Goal: Transaction & Acquisition: Purchase product/service

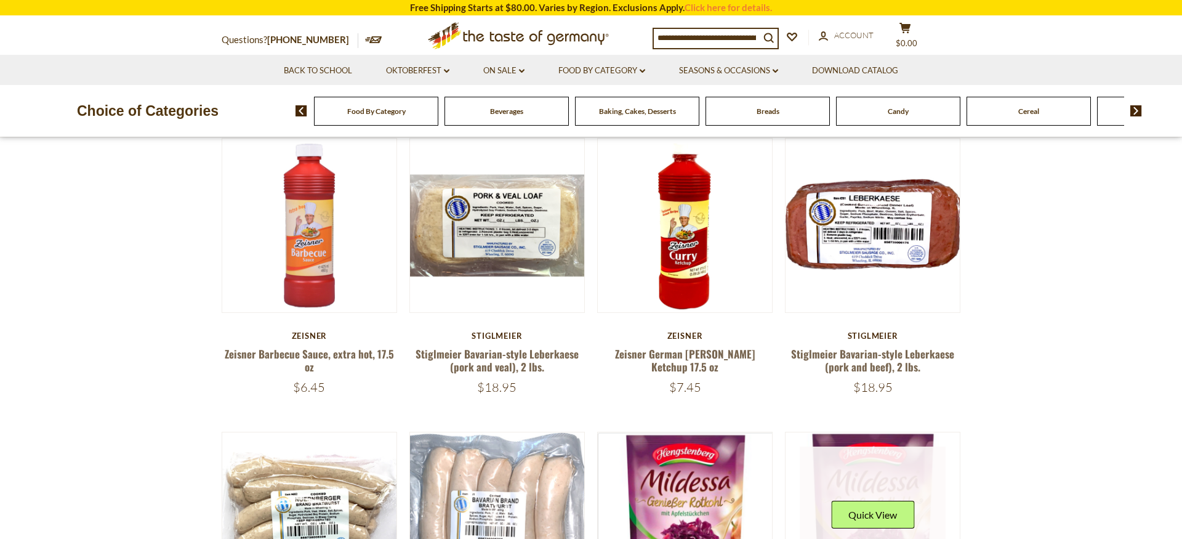
scroll to position [436, 0]
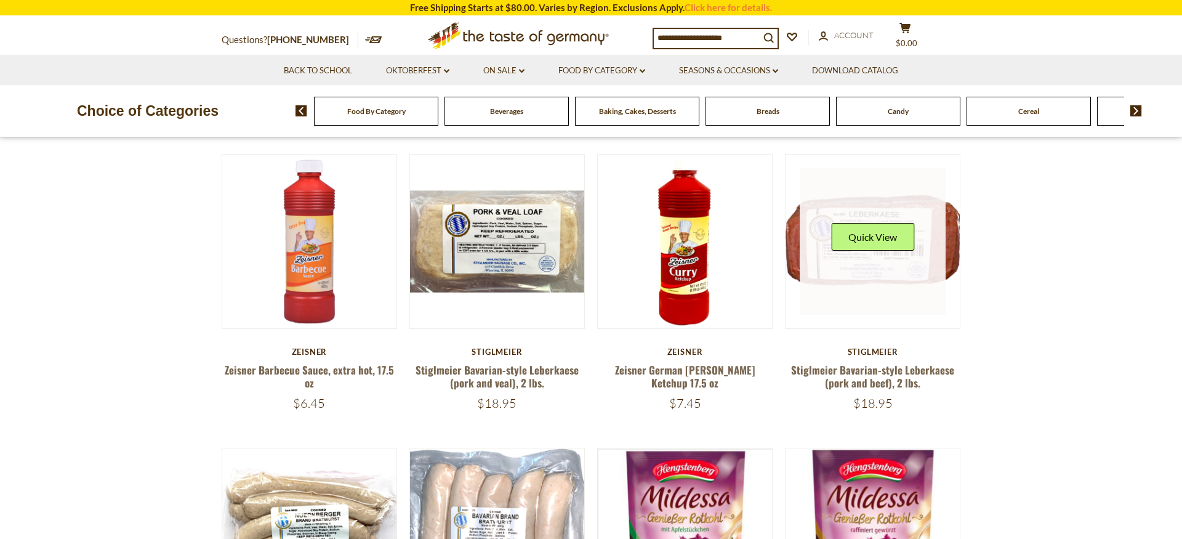
click at [892, 290] on link at bounding box center [872, 241] width 146 height 146
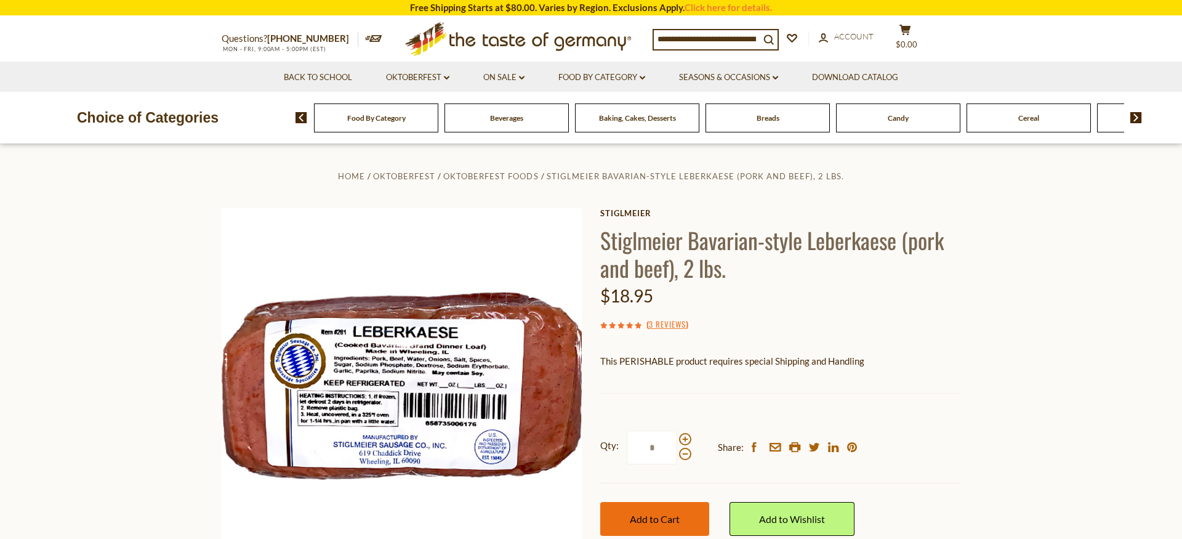
click at [670, 503] on button "Add to Cart" at bounding box center [654, 519] width 109 height 34
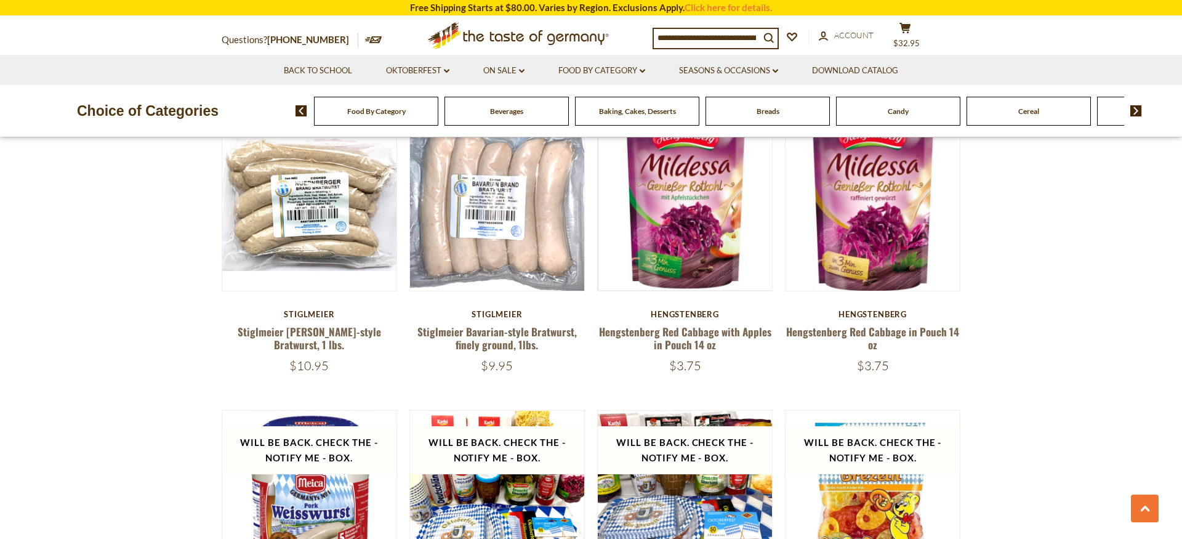
scroll to position [766, 0]
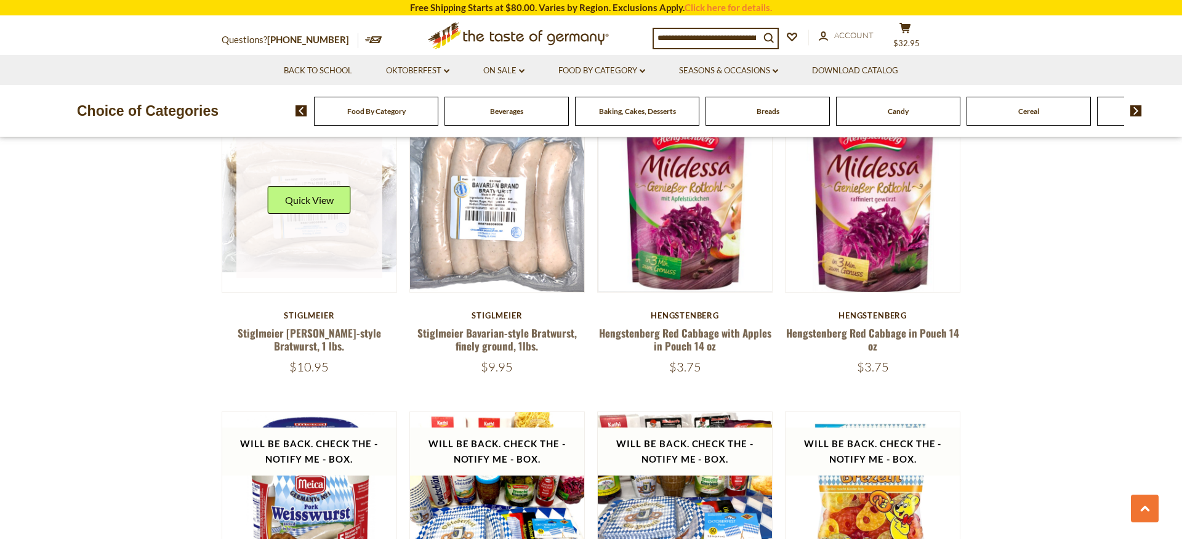
click at [313, 287] on img at bounding box center [309, 205] width 174 height 174
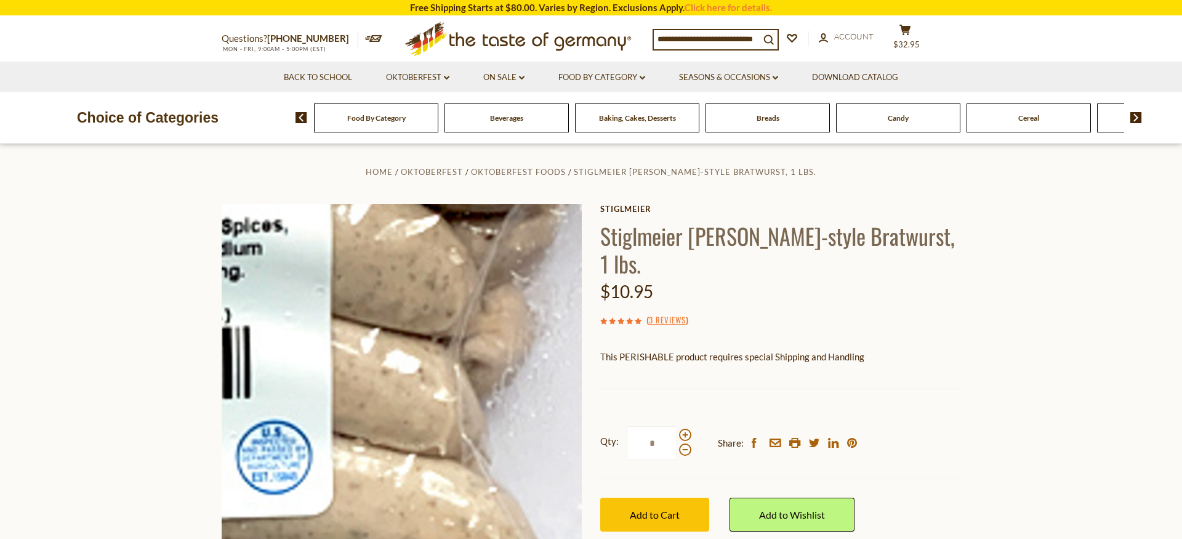
scroll to position [9, 0]
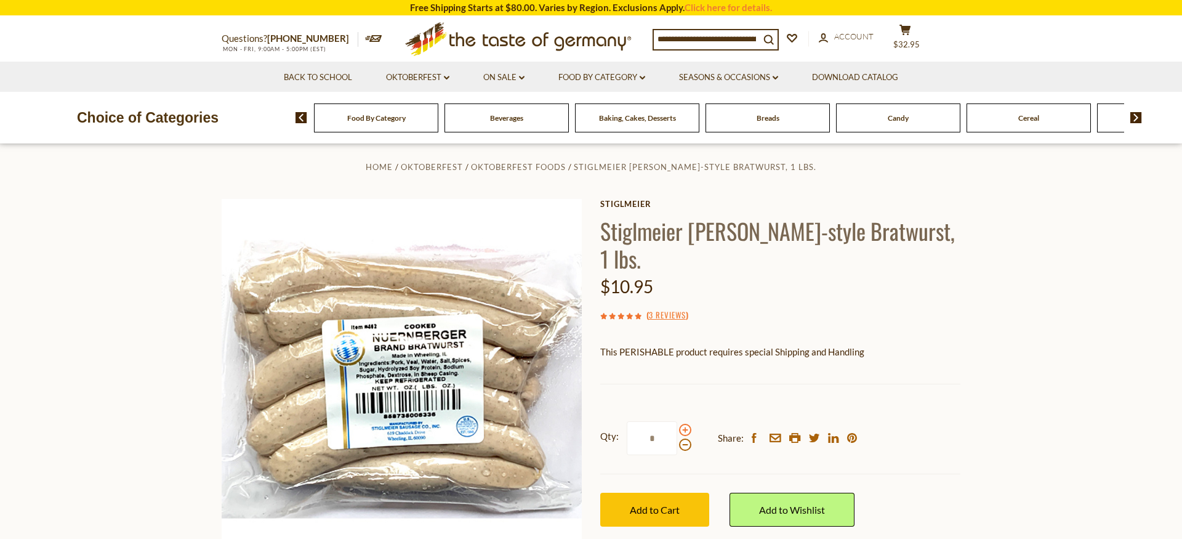
click at [686, 426] on span at bounding box center [685, 429] width 12 height 12
click at [677, 426] on input "*" at bounding box center [652, 438] width 50 height 34
click at [686, 426] on span at bounding box center [685, 429] width 12 height 12
click at [677, 426] on input "*" at bounding box center [652, 438] width 50 height 34
type input "*"
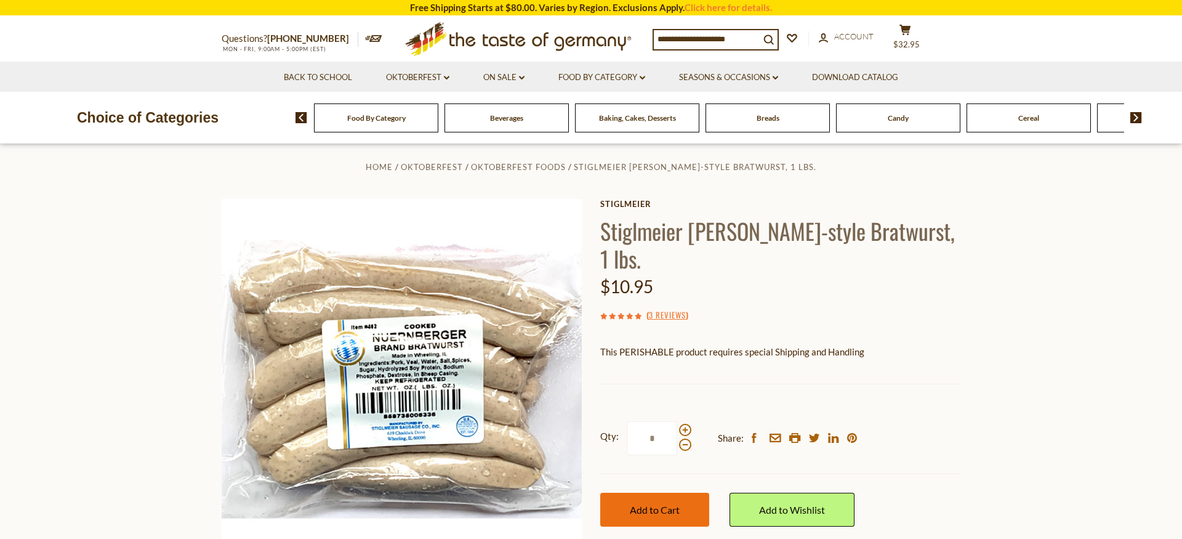
click at [665, 492] on button "Add to Cart" at bounding box center [654, 509] width 109 height 34
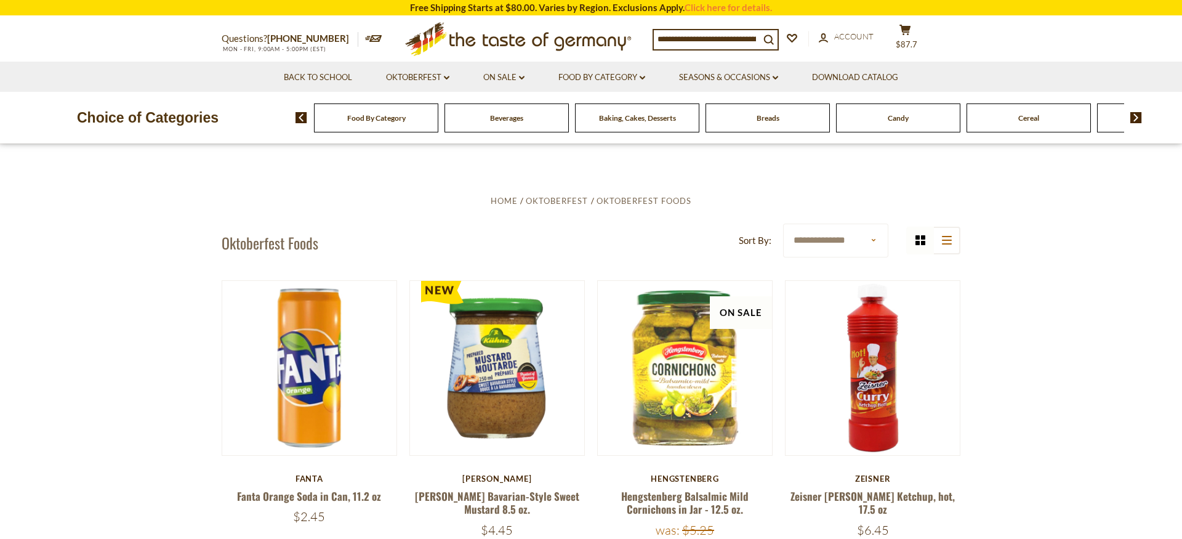
click at [438, 114] on div "Breads" at bounding box center [376, 117] width 124 height 29
click at [759, 120] on span "Breads" at bounding box center [767, 117] width 23 height 9
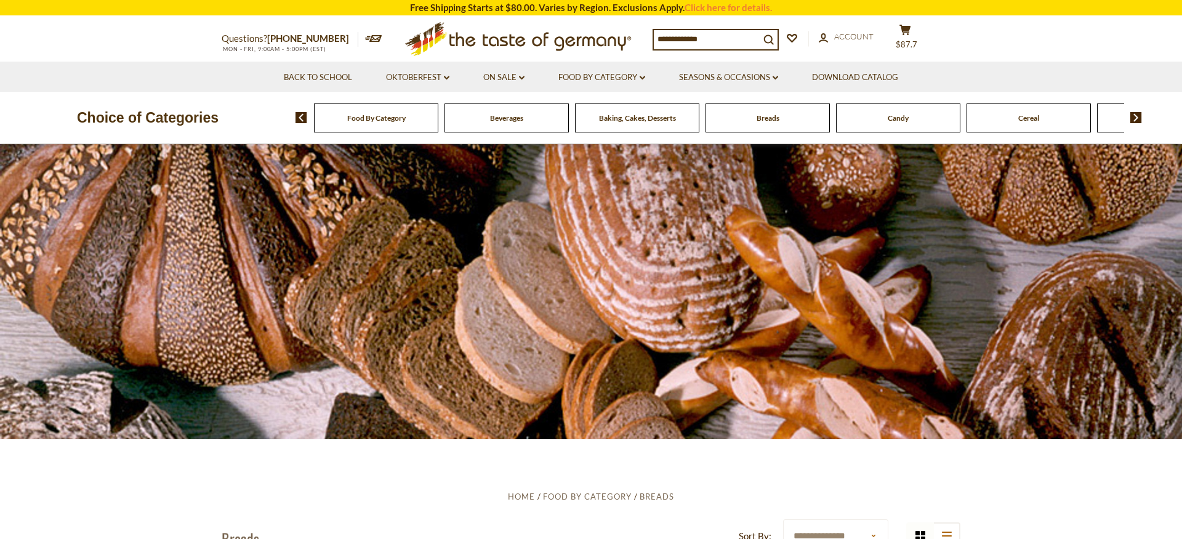
click at [449, 76] on li "Oktoberfest dropdown_arrow All Oktoberfest Oktoberfest Foods Party Supplies" at bounding box center [417, 77] width 95 height 30
click at [446, 76] on icon "dropdown_arrow" at bounding box center [447, 78] width 6 height 4
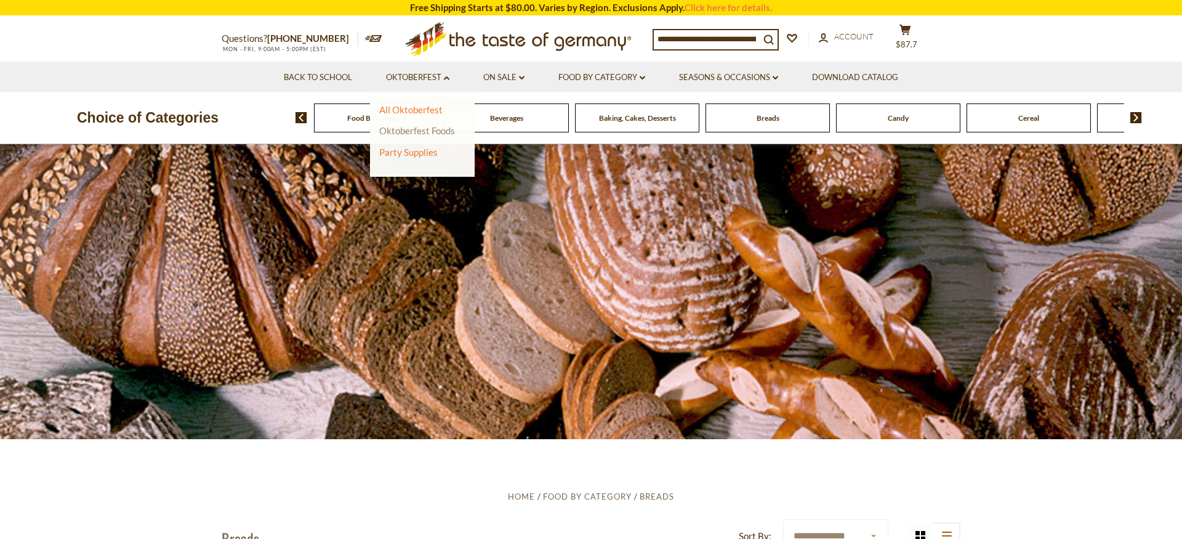
click at [404, 128] on link "Oktoberfest Foods" at bounding box center [417, 130] width 76 height 11
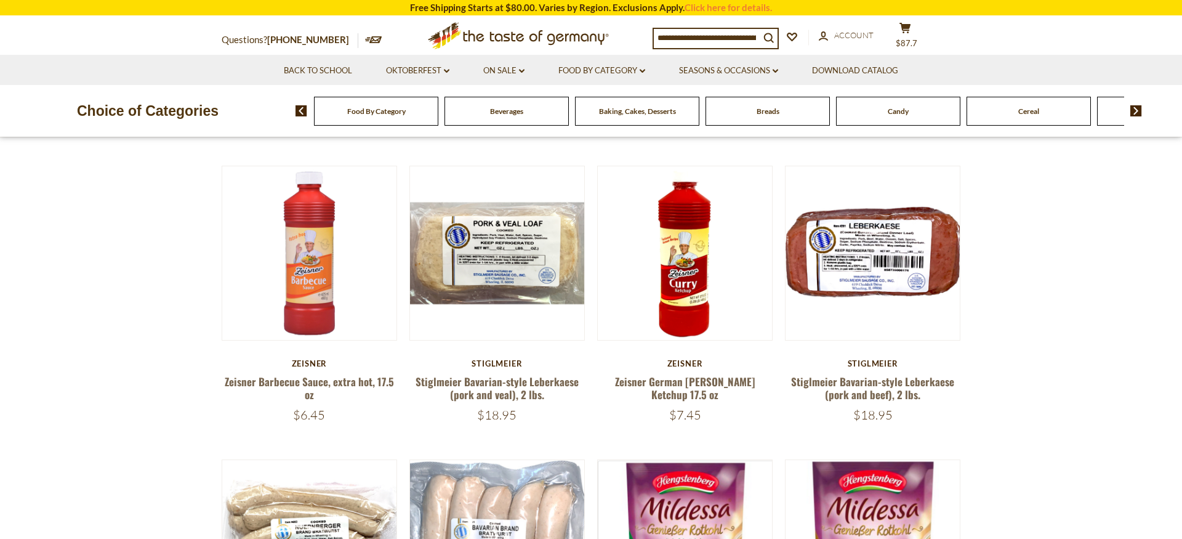
scroll to position [425, 0]
